Goal: Information Seeking & Learning: Find specific fact

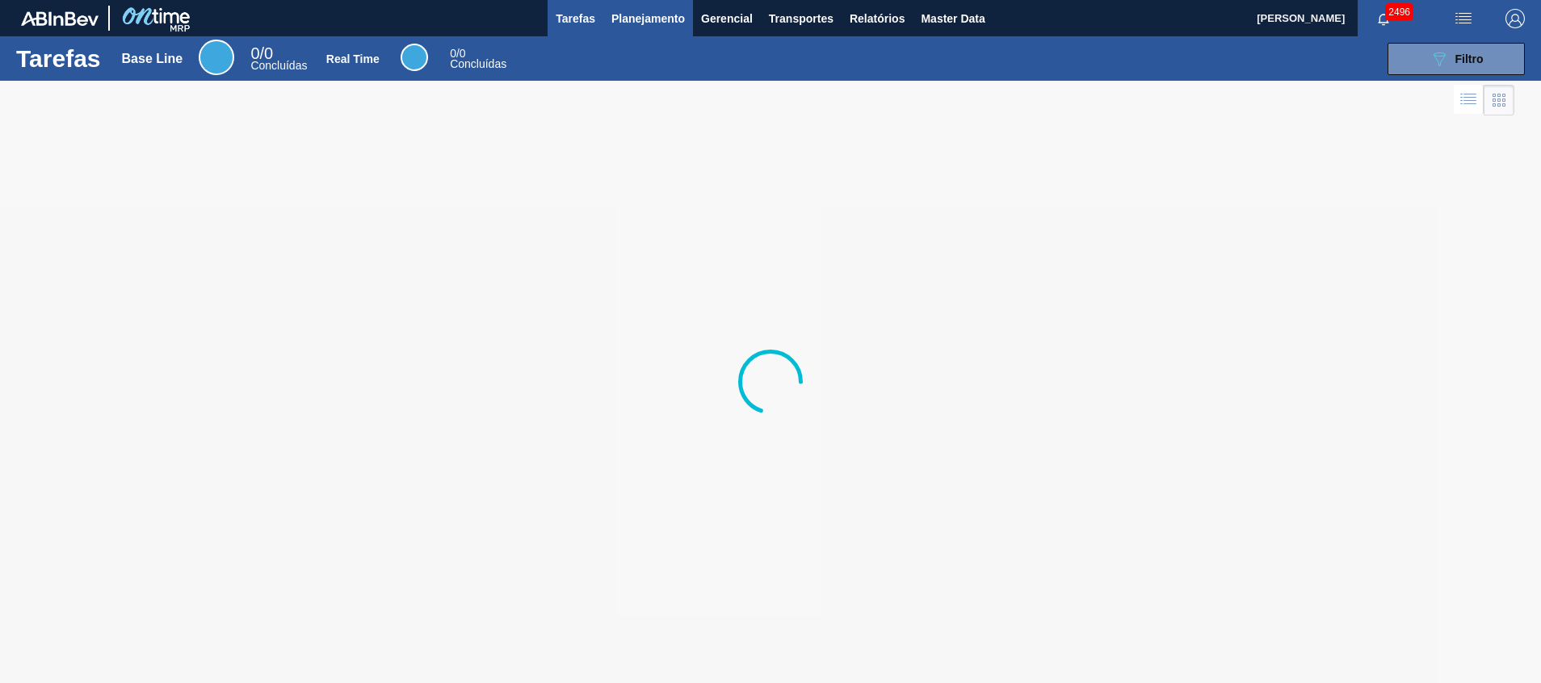
click at [639, 31] on button "Planejamento" at bounding box center [648, 18] width 90 height 36
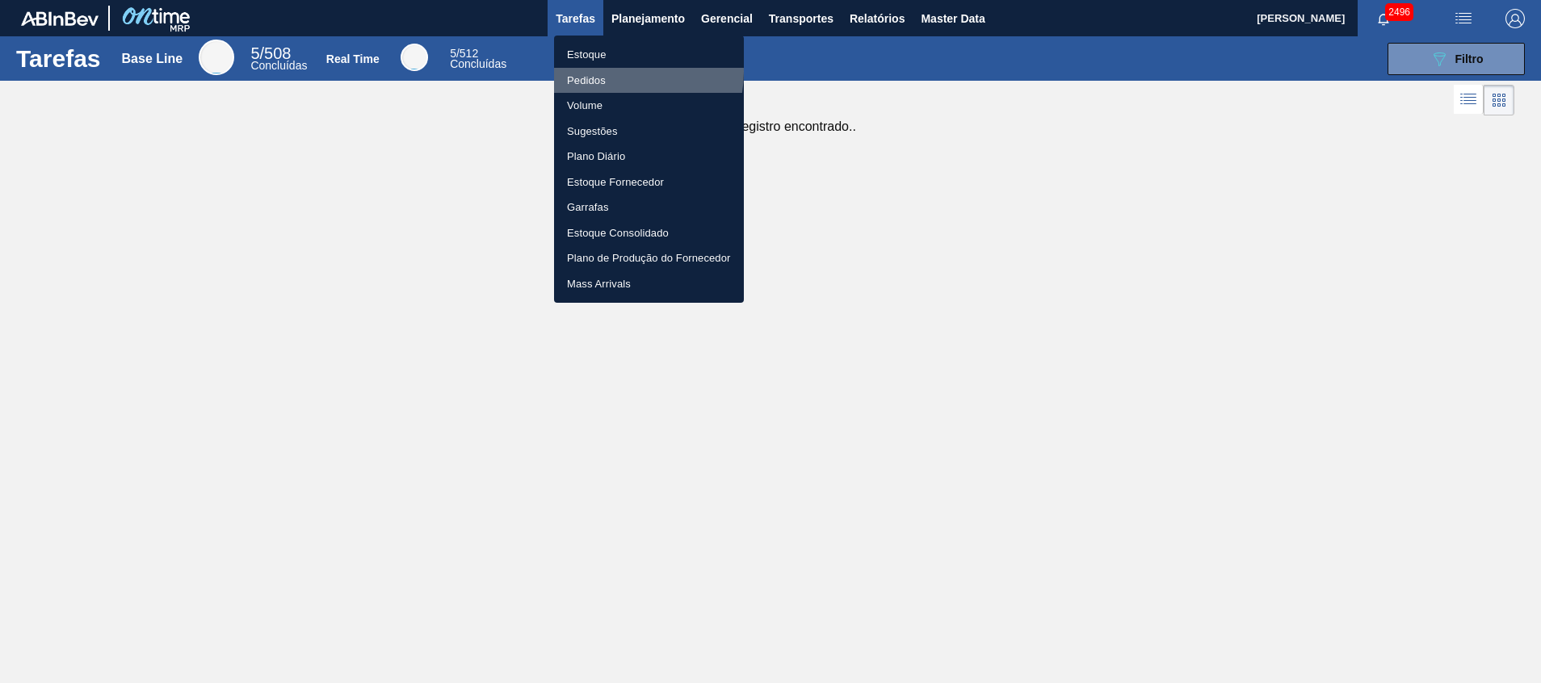
click at [611, 71] on li "Pedidos" at bounding box center [649, 81] width 190 height 26
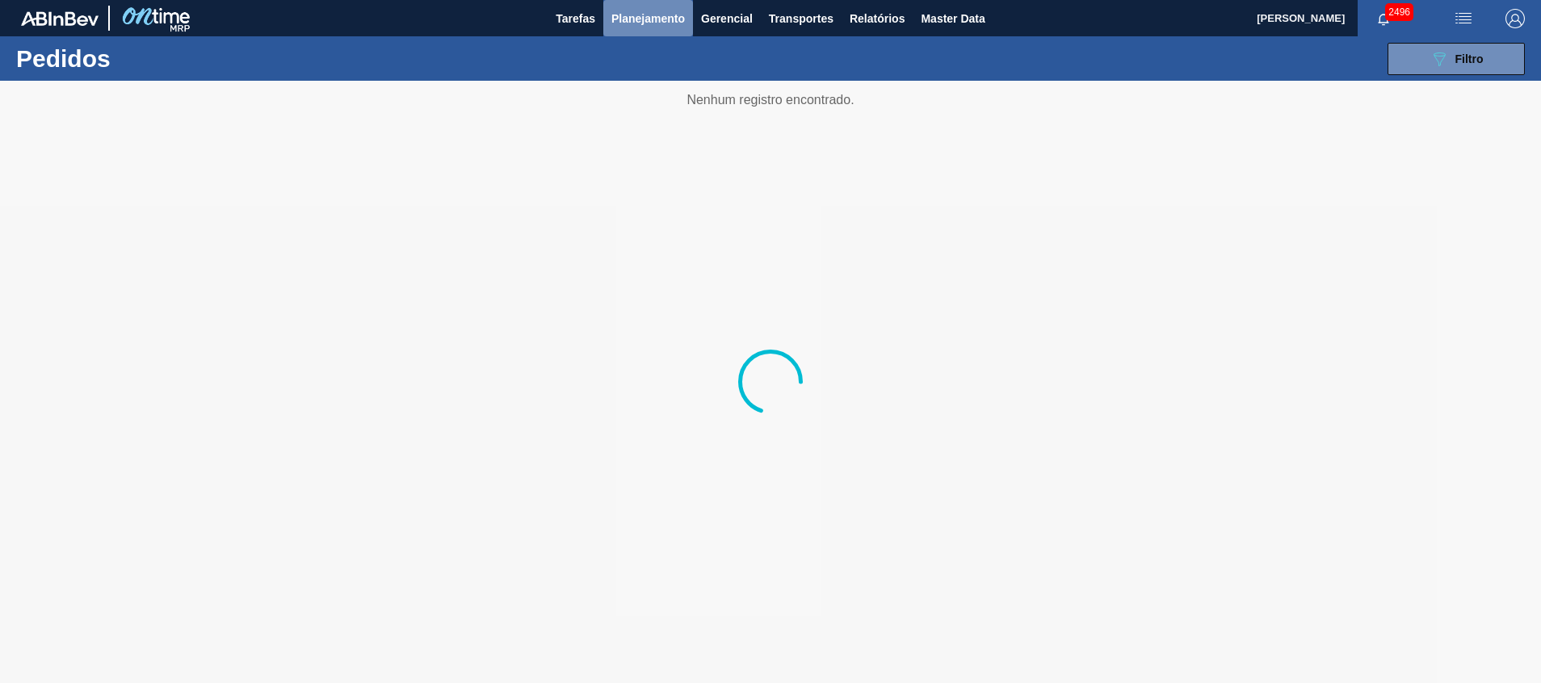
drag, startPoint x: 670, startPoint y: 21, endPoint x: 644, endPoint y: 42, distance: 33.9
click at [670, 22] on span "Planejamento" at bounding box center [648, 18] width 74 height 19
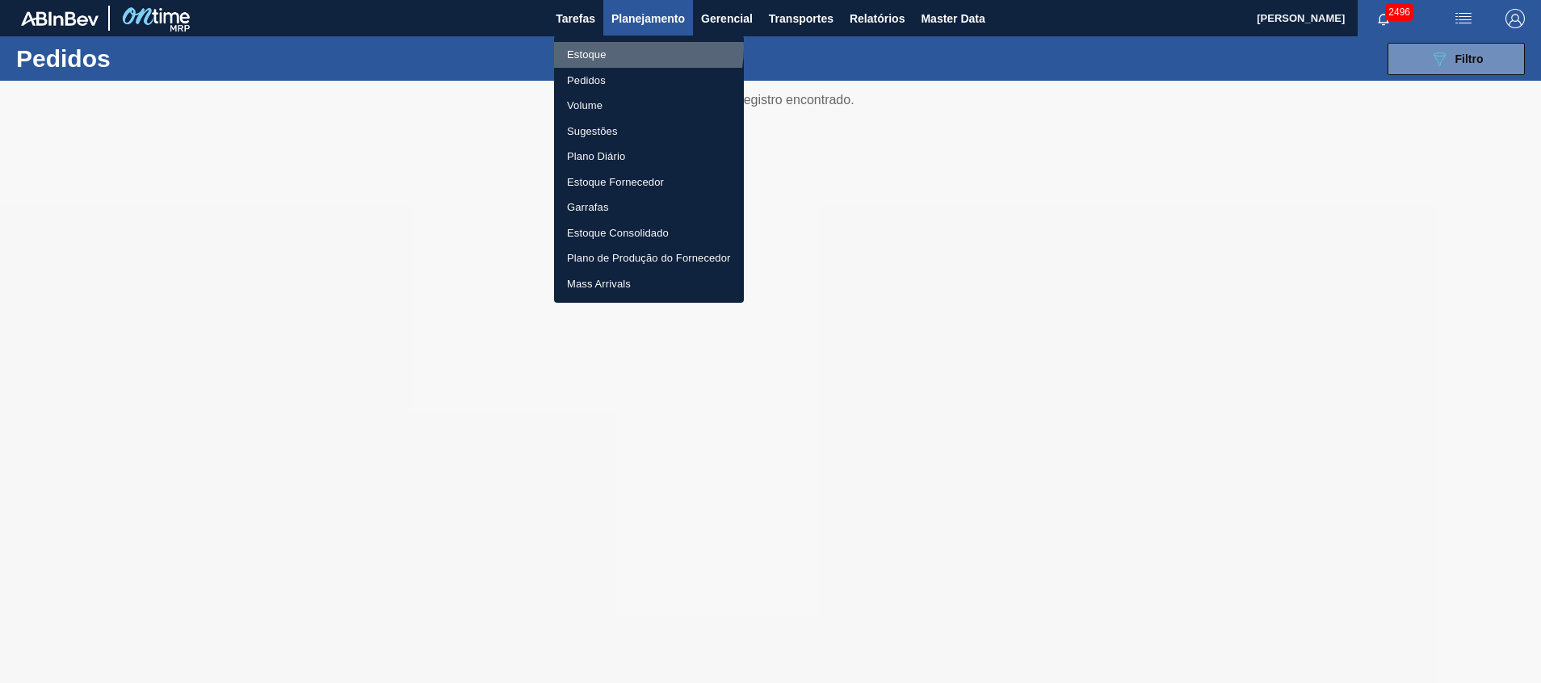
click at [626, 48] on li "Estoque" at bounding box center [649, 55] width 190 height 26
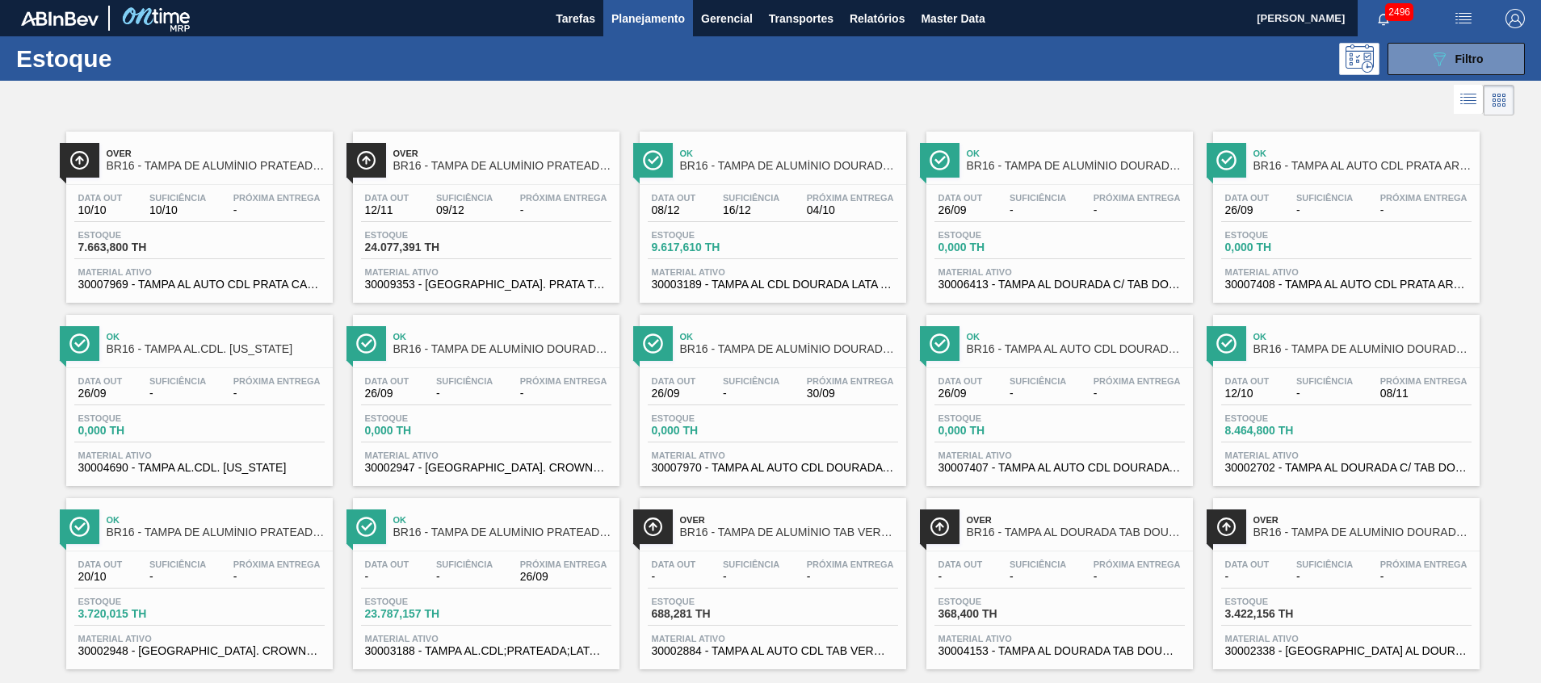
drag, startPoint x: 1440, startPoint y: 59, endPoint x: 1409, endPoint y: 110, distance: 59.9
click at [1440, 59] on icon at bounding box center [1440, 60] width 12 height 14
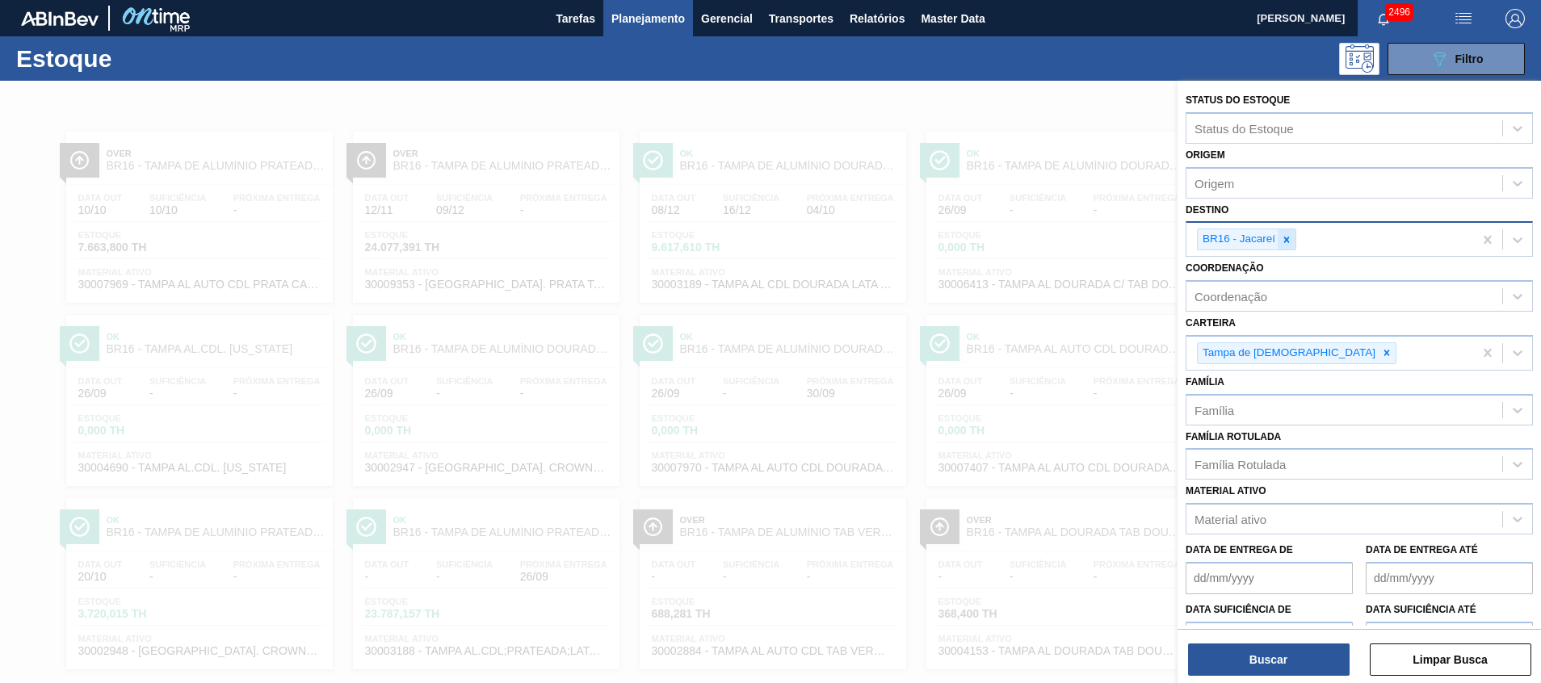
click at [1280, 236] on div at bounding box center [1287, 239] width 18 height 20
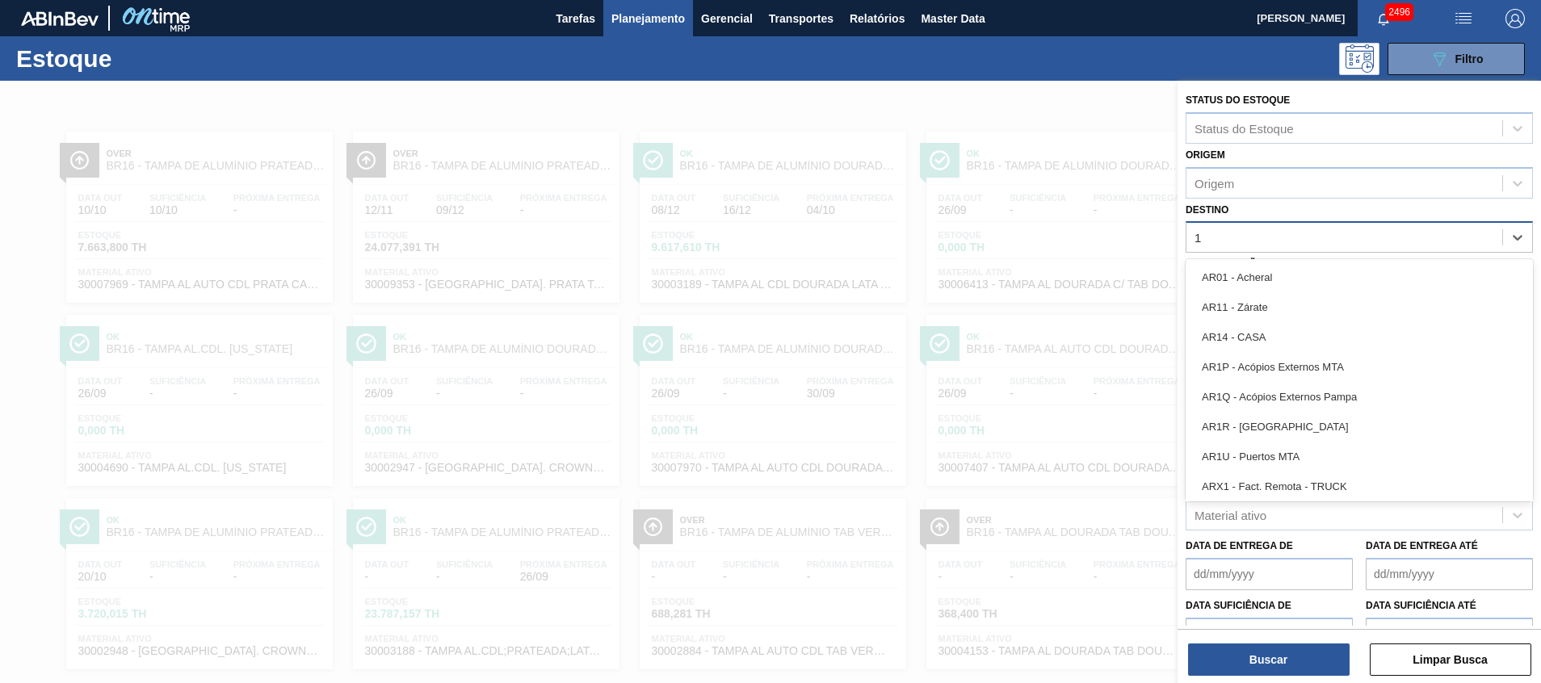
type input "18"
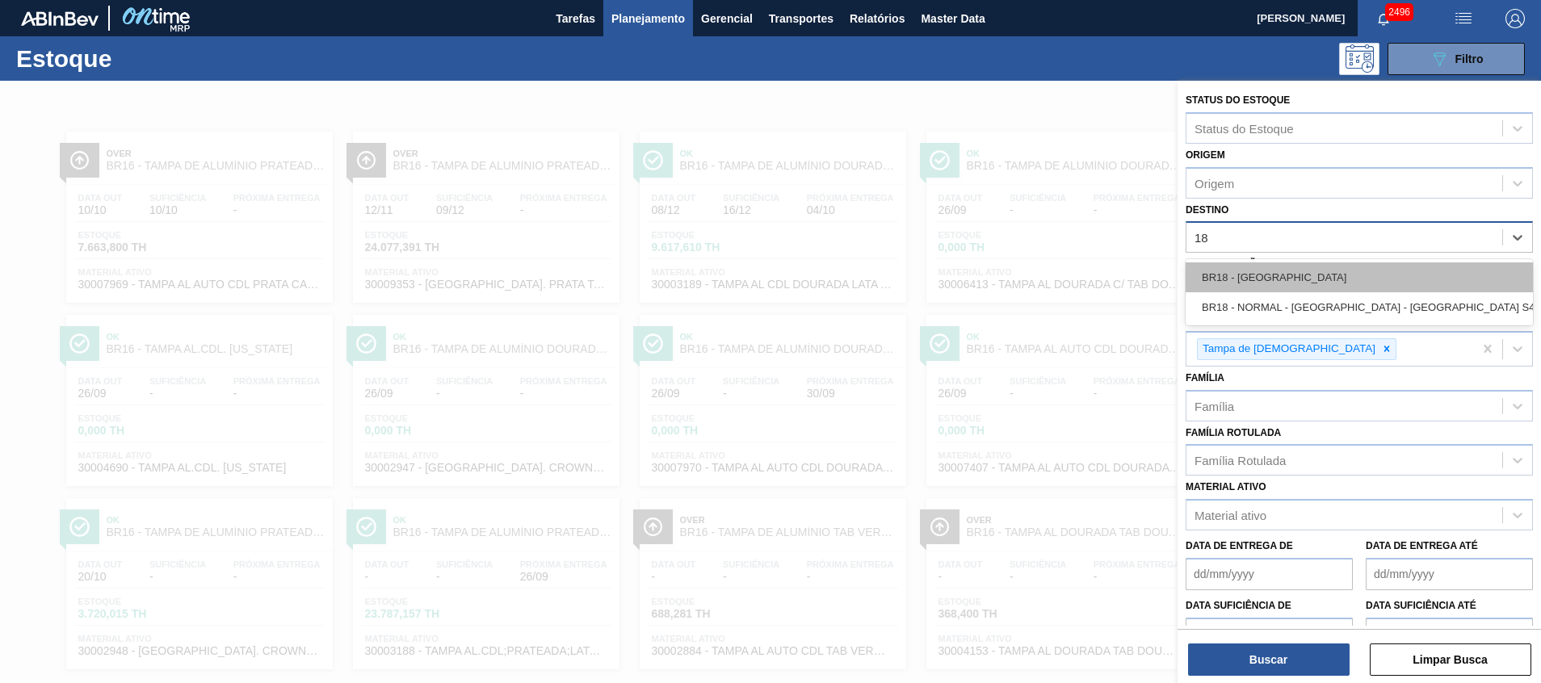
click at [1275, 267] on div "BR18 - [GEOGRAPHIC_DATA]" at bounding box center [1359, 278] width 347 height 30
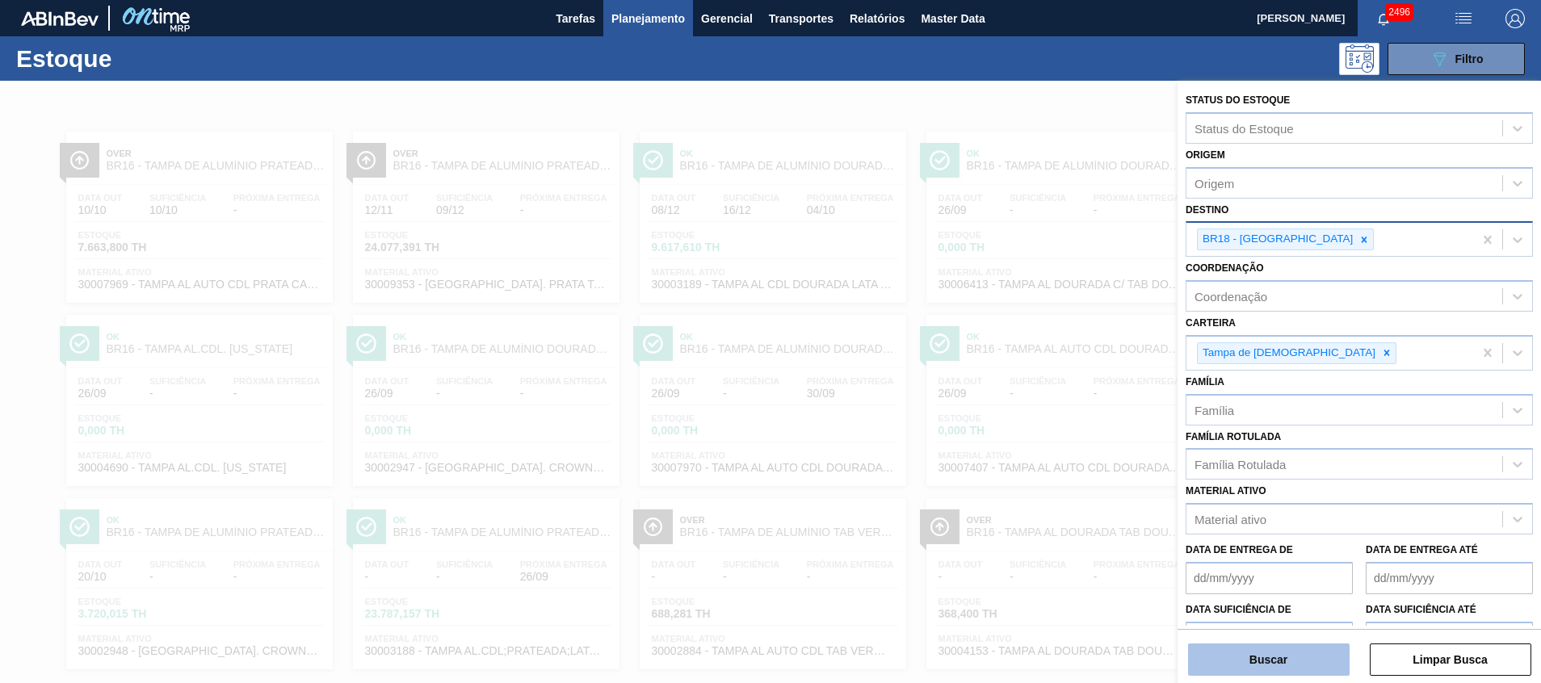
click at [1217, 665] on button "Buscar" at bounding box center [1269, 660] width 162 height 32
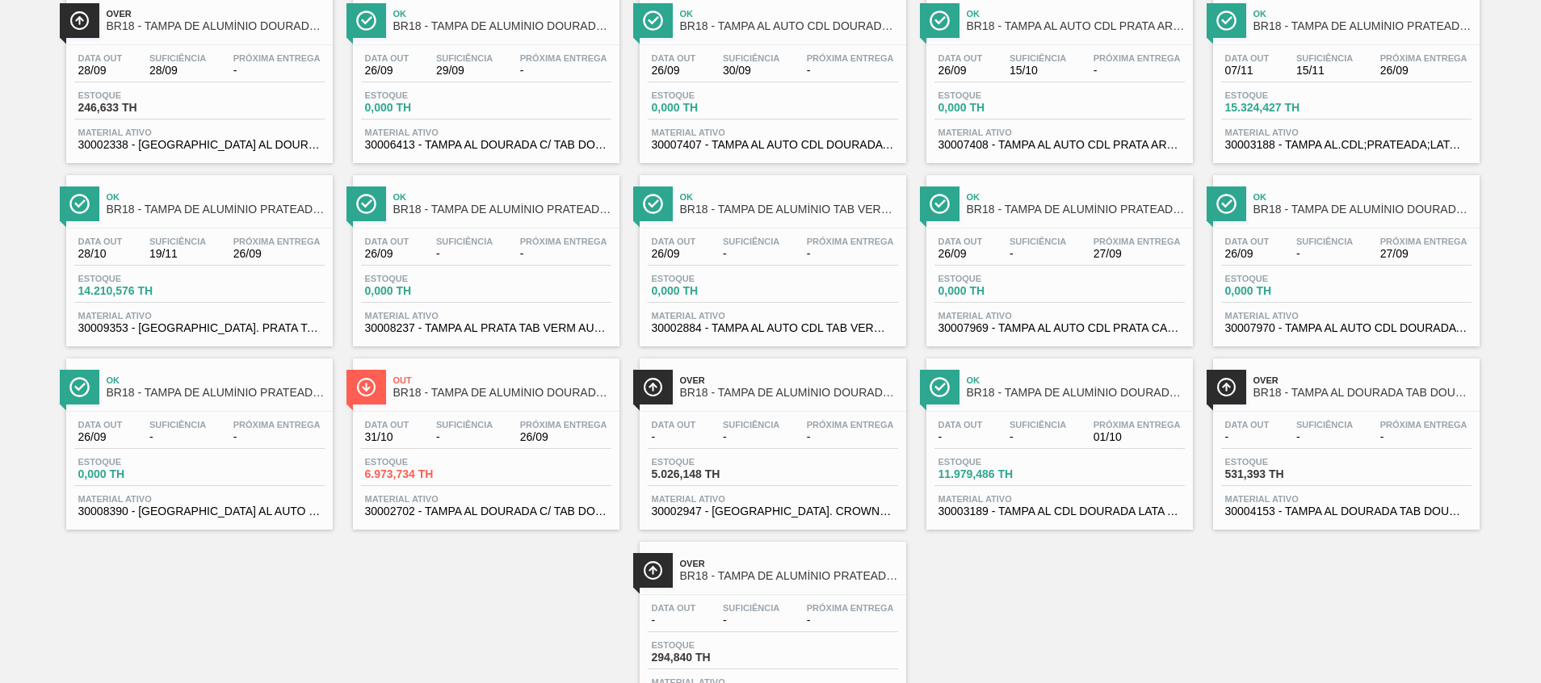
scroll to position [89, 0]
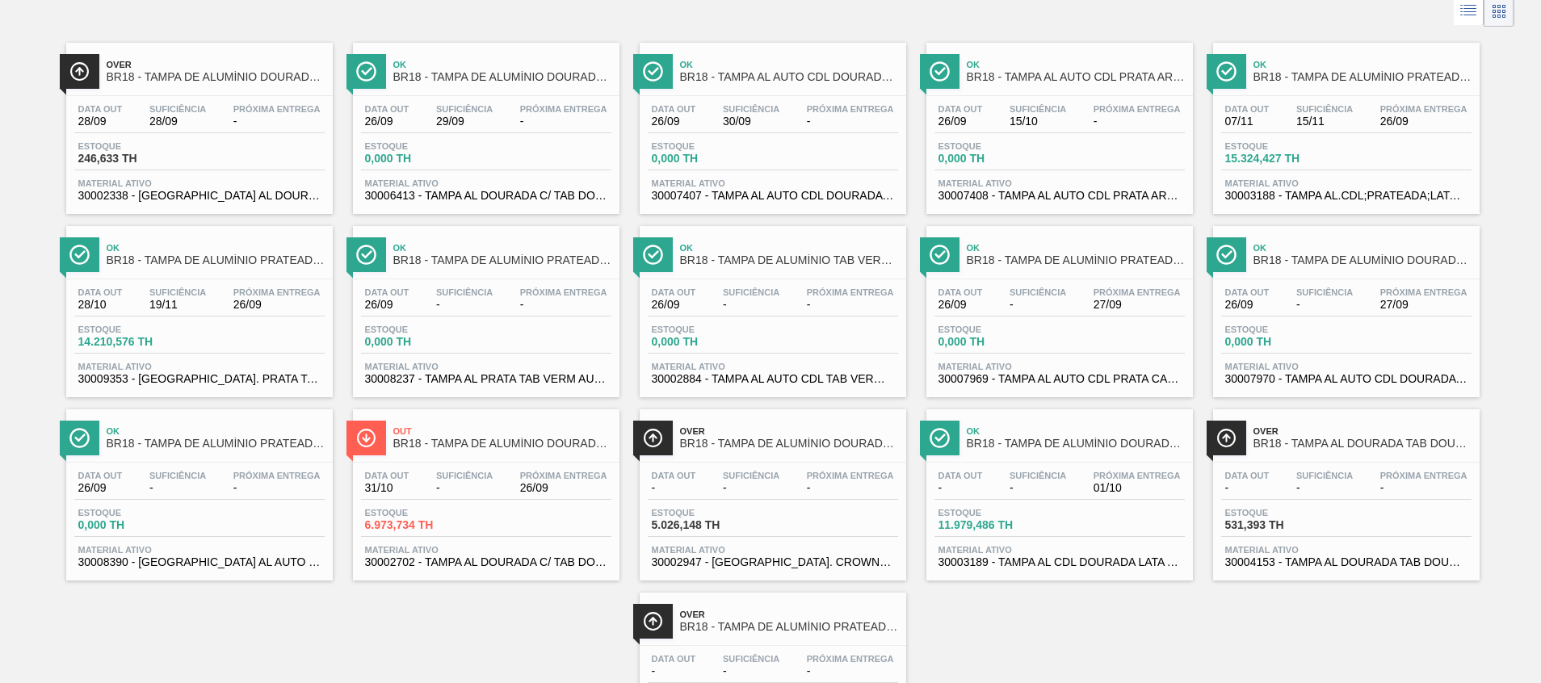
click at [1154, 373] on span "30007969 - TAMPA AL AUTO CDL PRATA CANPACK" at bounding box center [1060, 379] width 242 height 12
